Goal: Information Seeking & Learning: Learn about a topic

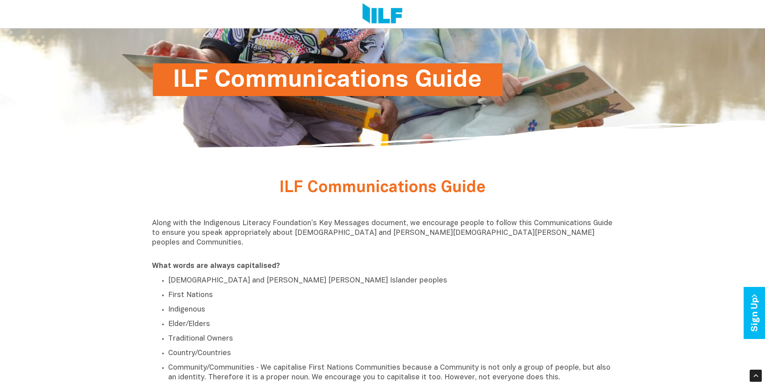
scroll to position [202, 0]
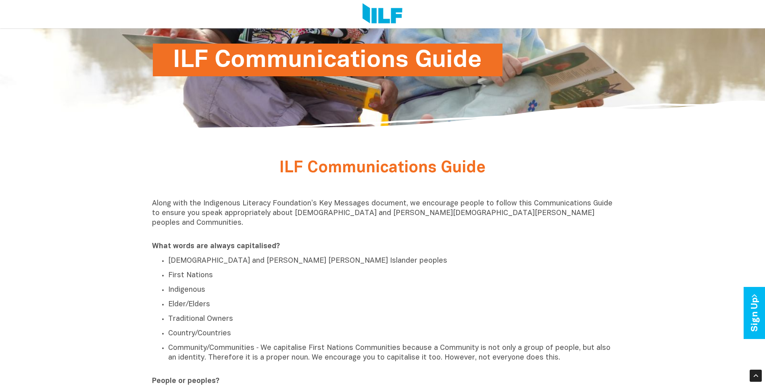
drag, startPoint x: 416, startPoint y: 281, endPoint x: 411, endPoint y: 281, distance: 4.8
click at [411, 285] on p "Indigenous" at bounding box center [390, 290] width 445 height 10
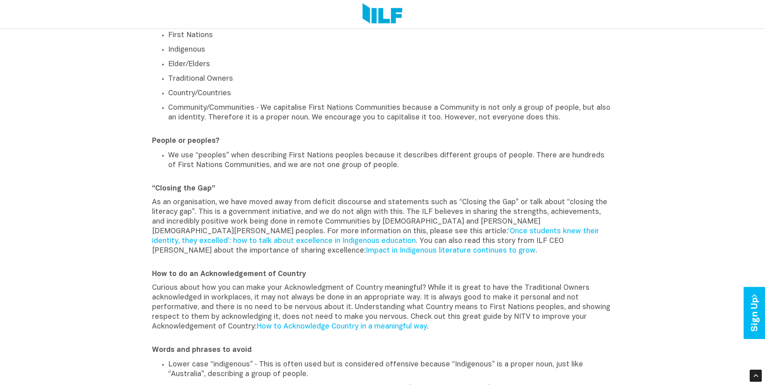
scroll to position [444, 0]
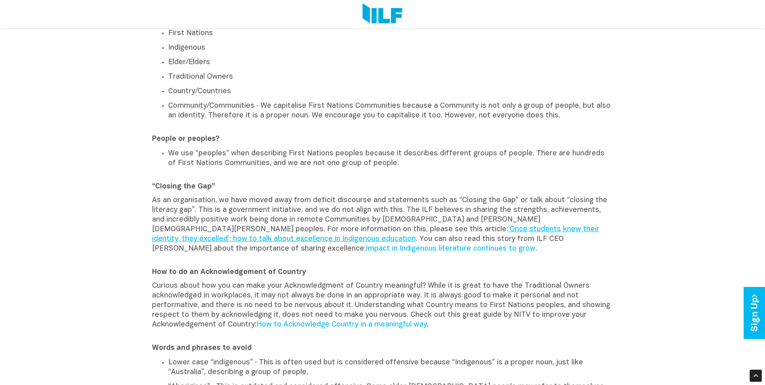
click at [465, 226] on link "‘Once students knew their identity, they excelled’: how to talk about excellenc…" at bounding box center [375, 234] width 447 height 17
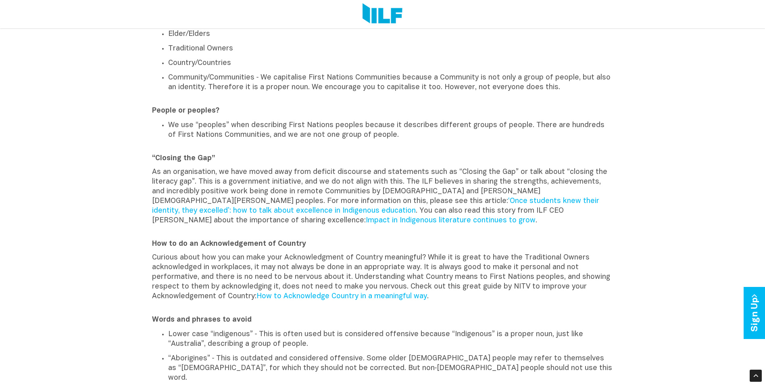
scroll to position [484, 0]
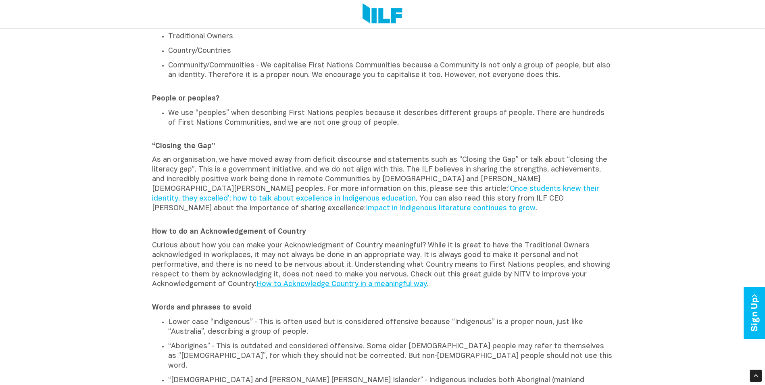
click at [363, 281] on link "How to Acknowledge Country in a meaningful way" at bounding box center [341, 284] width 171 height 7
